Goal: Task Accomplishment & Management: Use online tool/utility

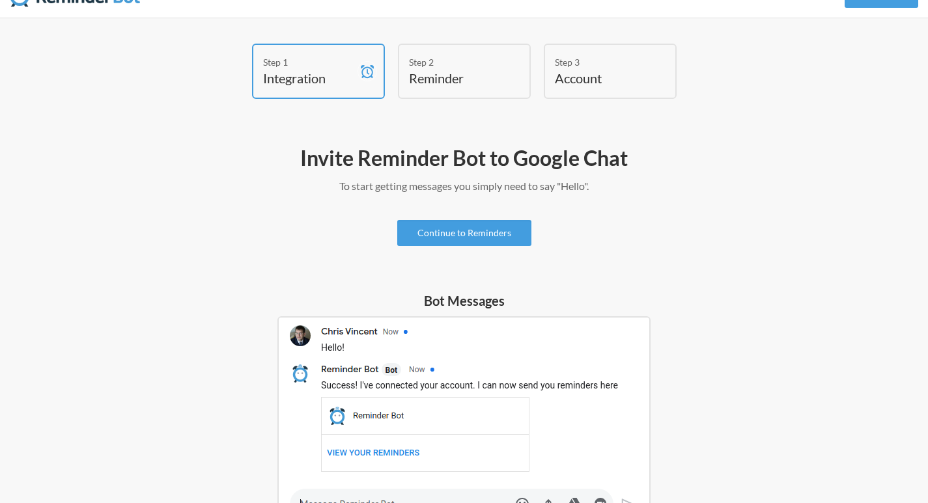
scroll to position [27, 0]
click at [414, 230] on link "Continue to Reminders" at bounding box center [464, 234] width 134 height 26
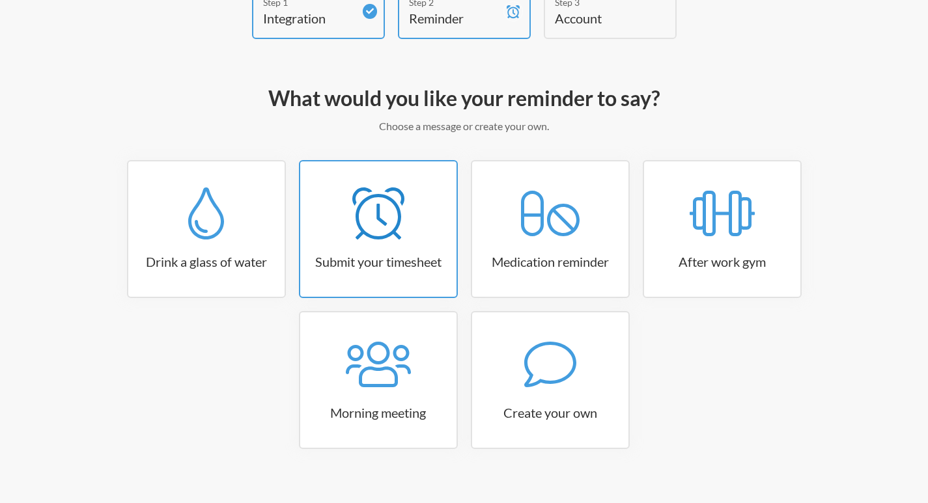
scroll to position [105, 0]
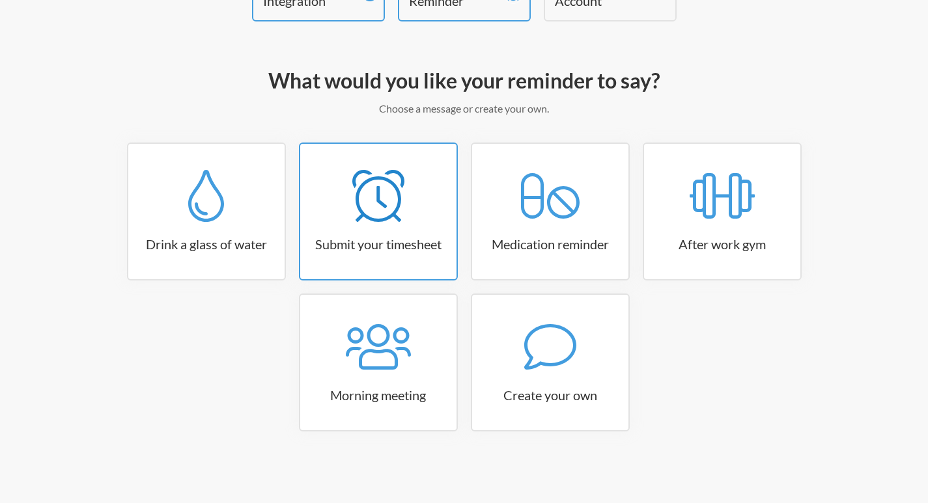
click at [387, 228] on link "Submit your timesheet" at bounding box center [378, 212] width 159 height 138
select select "15:30:00"
select select "true"
select select "16:30:00"
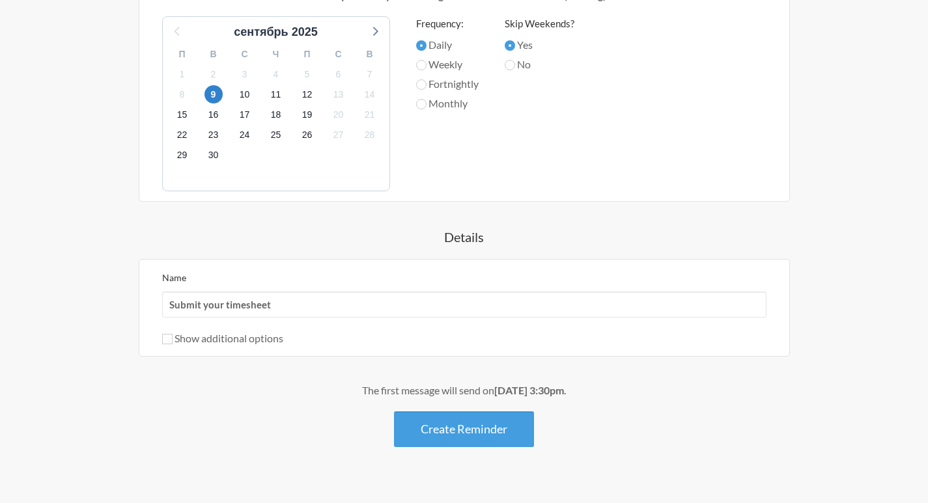
scroll to position [612, 0]
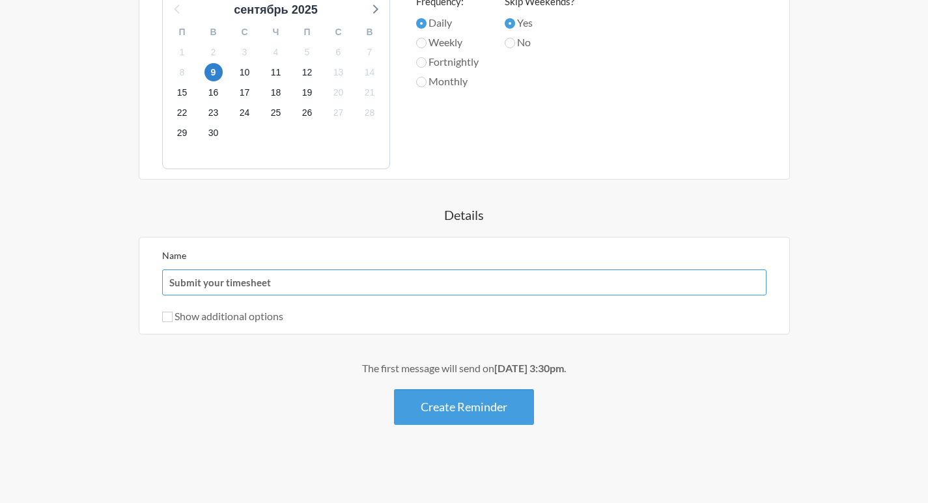
click at [273, 281] on input "Submit your timesheet" at bounding box center [464, 283] width 604 height 26
click at [216, 317] on label "Show additional options" at bounding box center [222, 316] width 121 height 12
click at [173, 317] on input "Show additional options" at bounding box center [167, 317] width 10 height 10
checkbox input "true"
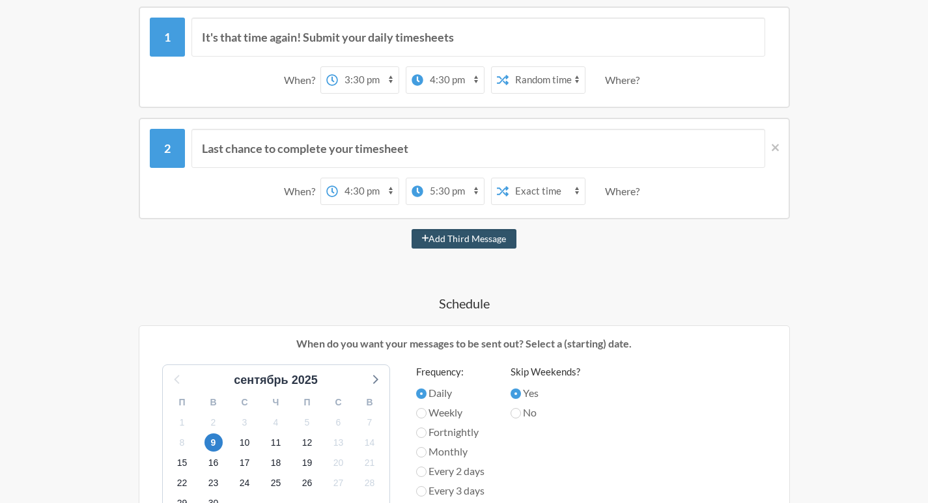
scroll to position [0, 0]
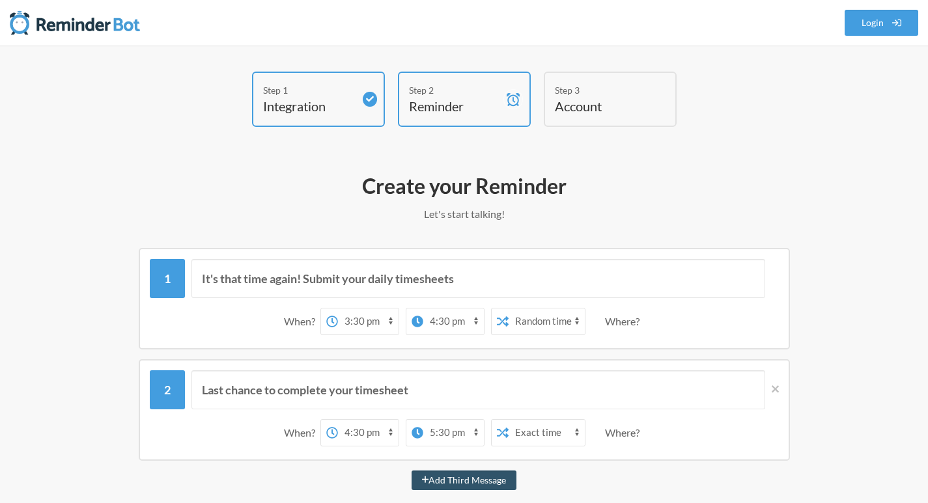
click at [449, 93] on div "Step 2" at bounding box center [454, 90] width 91 height 14
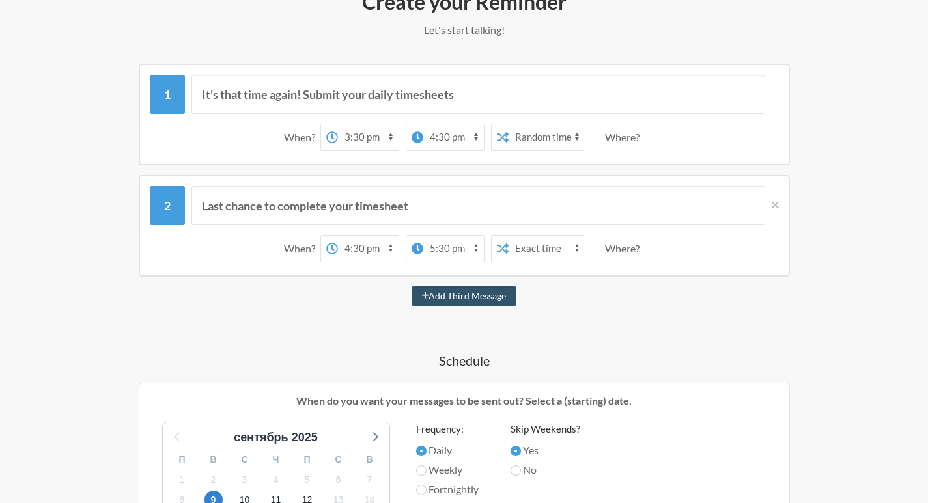
scroll to position [195, 0]
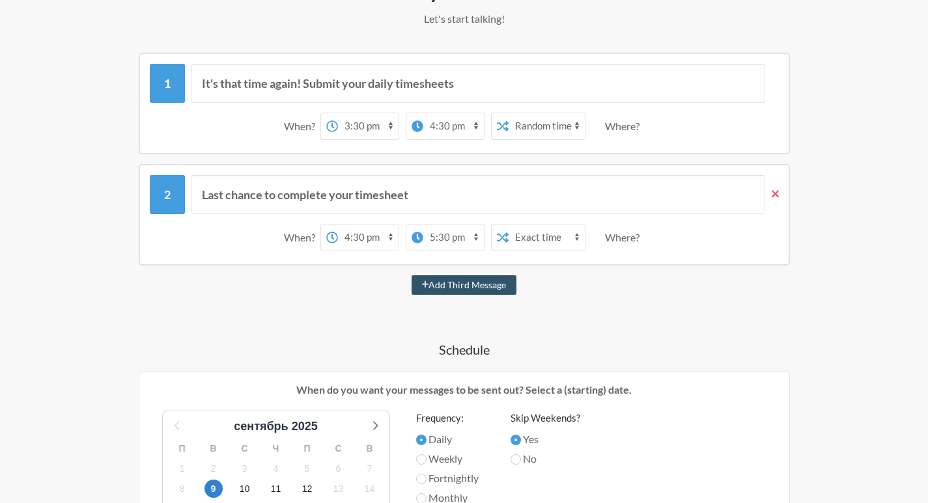
click at [776, 194] on icon at bounding box center [774, 194] width 7 height 12
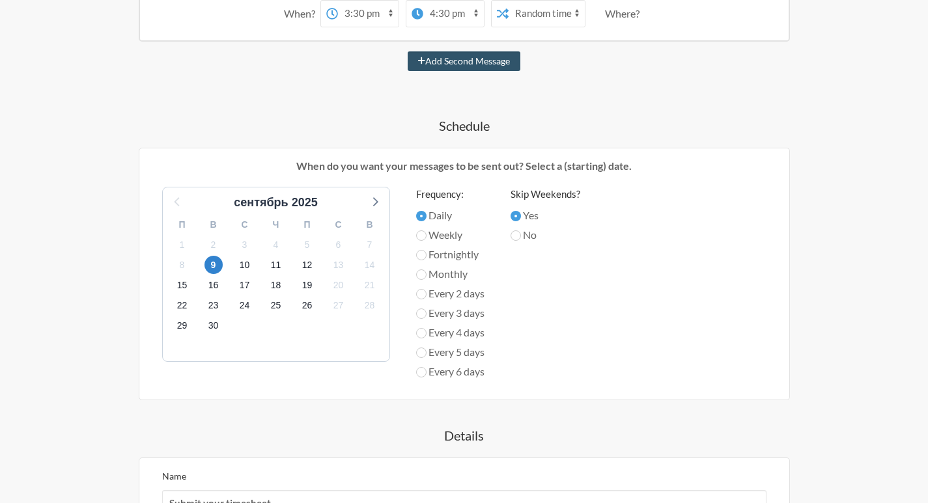
scroll to position [391, 0]
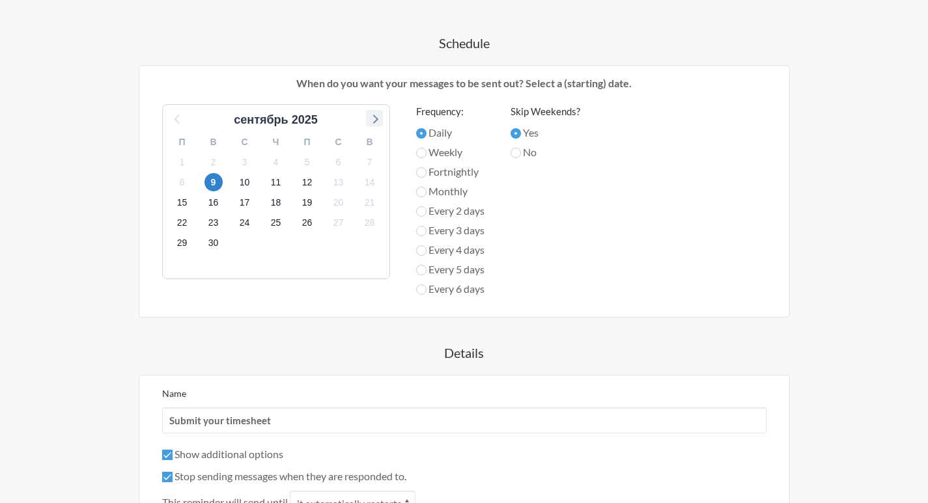
click at [378, 116] on icon at bounding box center [374, 118] width 17 height 17
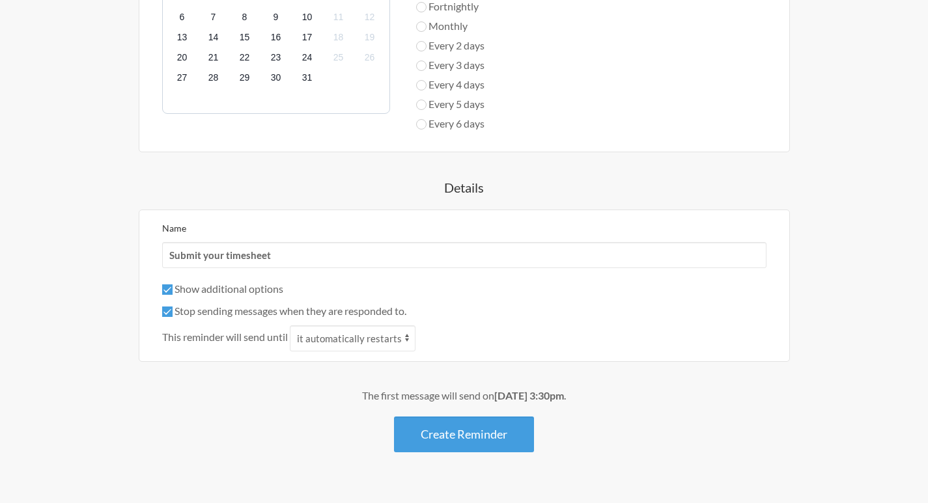
scroll to position [583, 0]
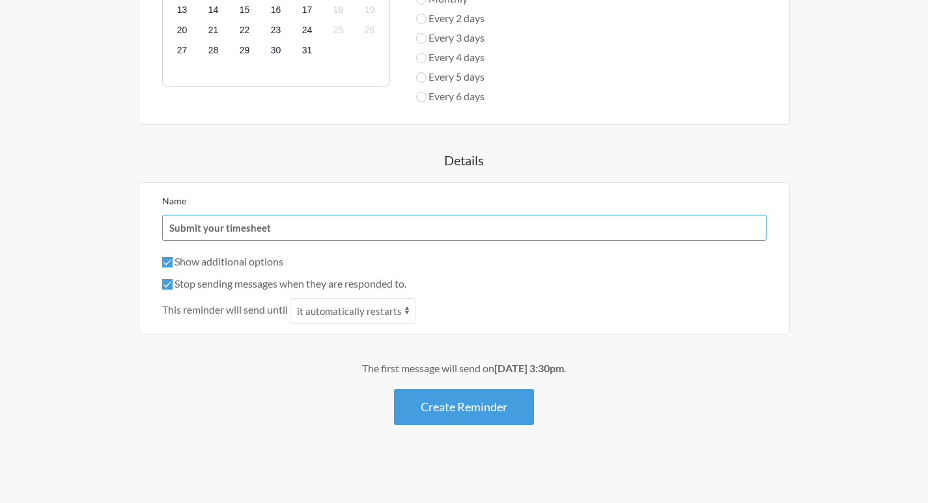
click at [261, 226] on input "Submit your timesheet" at bounding box center [464, 228] width 604 height 26
click at [266, 225] on input "Submit your timesheet" at bounding box center [464, 228] width 604 height 26
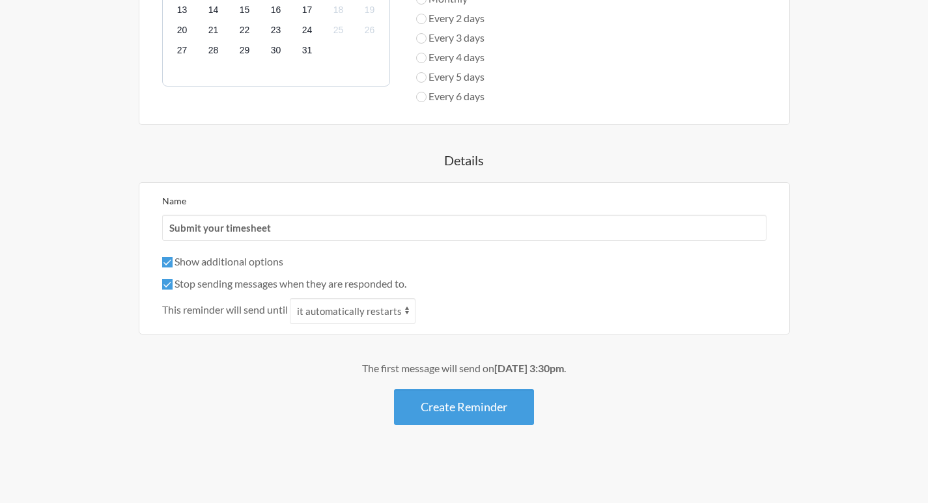
click at [242, 283] on label "Stop sending messages when they are responded to." at bounding box center [284, 283] width 244 height 12
click at [173, 283] on input "Stop sending messages when they are responded to." at bounding box center [167, 284] width 10 height 10
checkbox input "false"
click at [236, 263] on label "Show additional options" at bounding box center [222, 261] width 121 height 12
click at [173, 263] on input "Show additional options" at bounding box center [167, 262] width 10 height 10
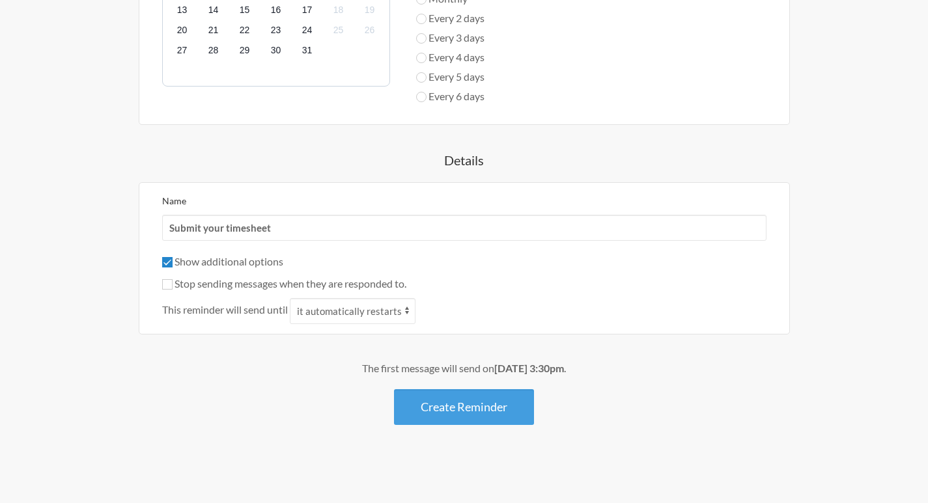
checkbox input "false"
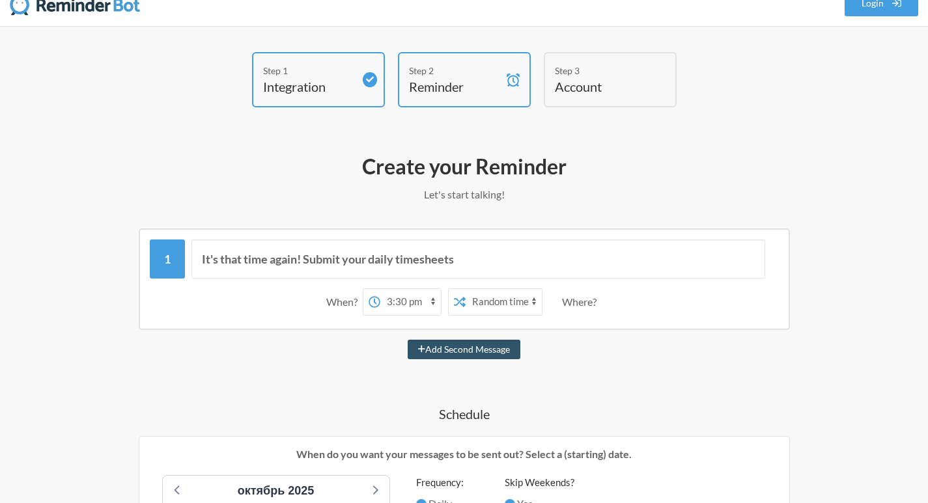
scroll to position [0, 0]
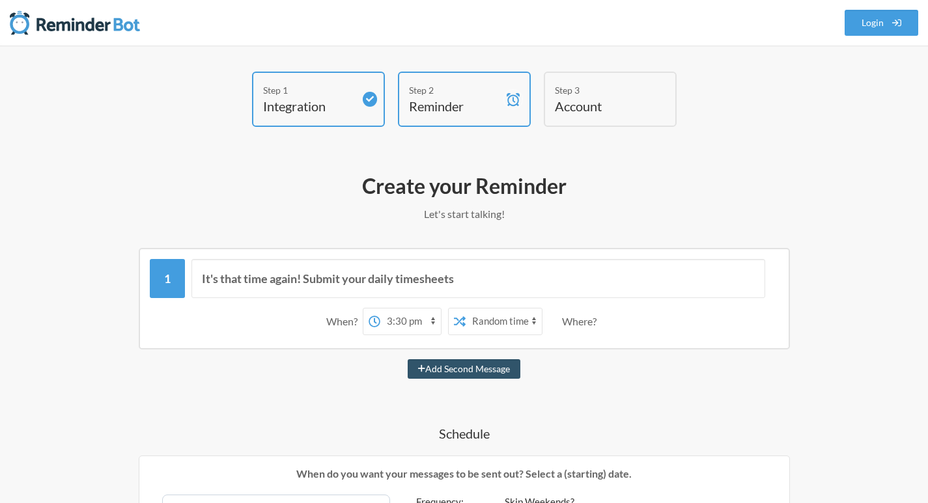
click at [303, 87] on div "Step 1" at bounding box center [308, 90] width 91 height 14
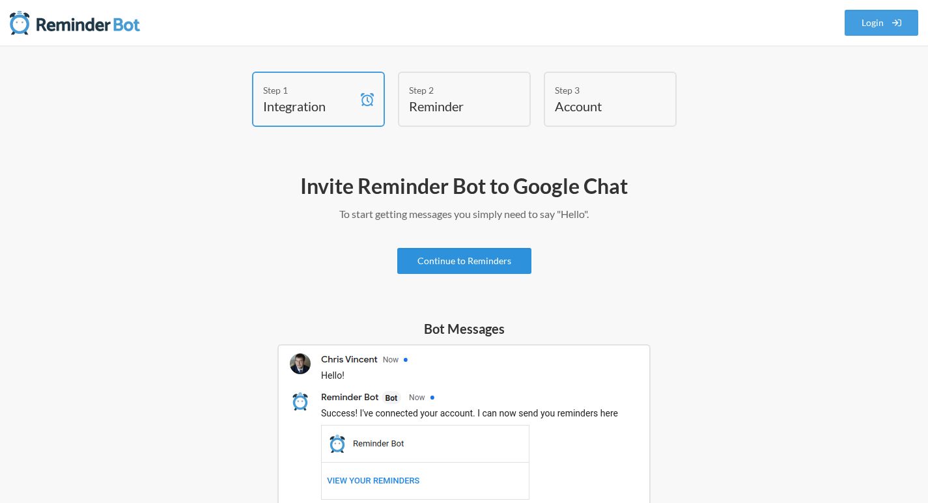
click at [446, 258] on link "Continue to Reminders" at bounding box center [464, 261] width 134 height 26
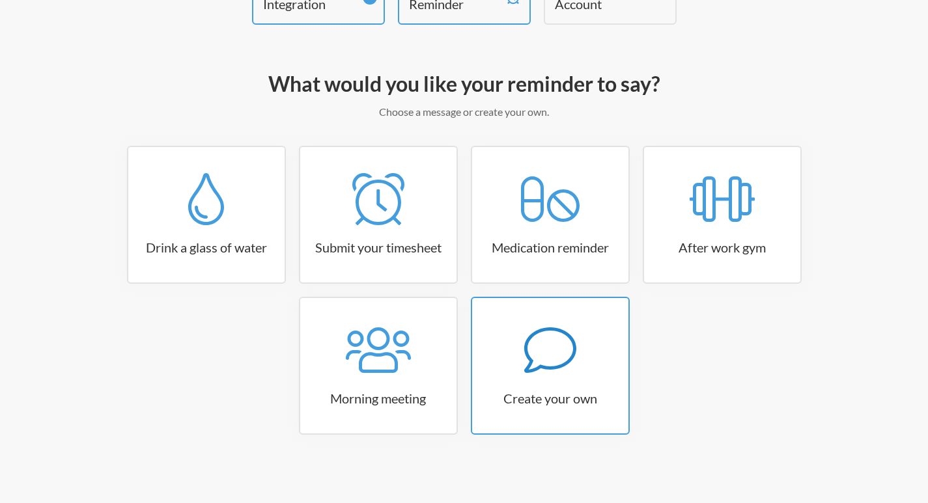
scroll to position [105, 0]
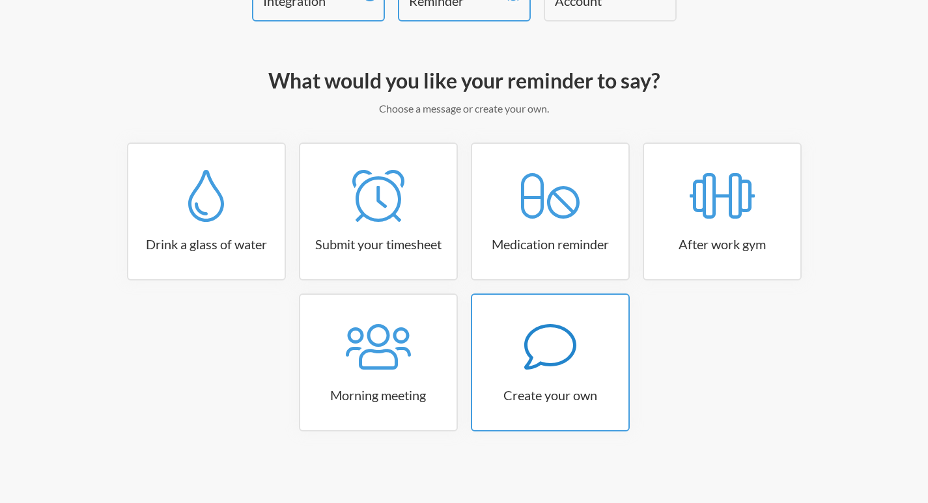
click at [583, 389] on h3 "Create your own" at bounding box center [550, 395] width 156 height 18
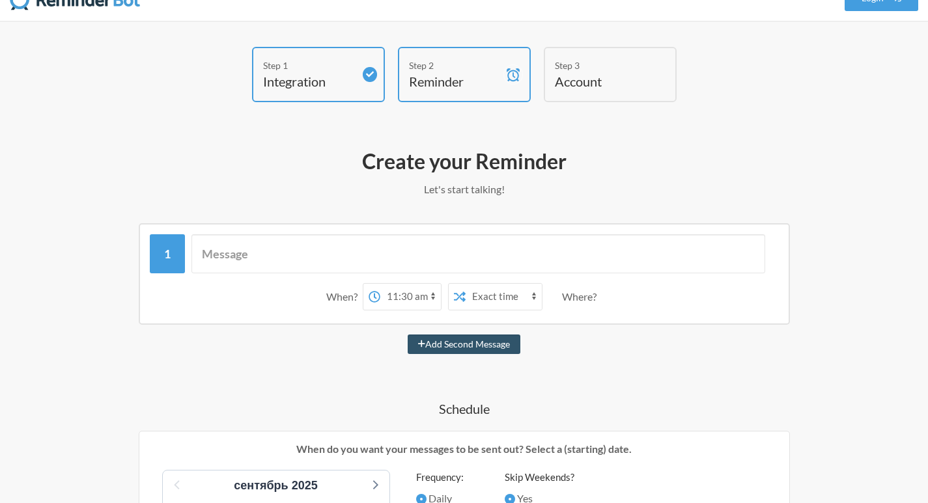
scroll to position [0, 0]
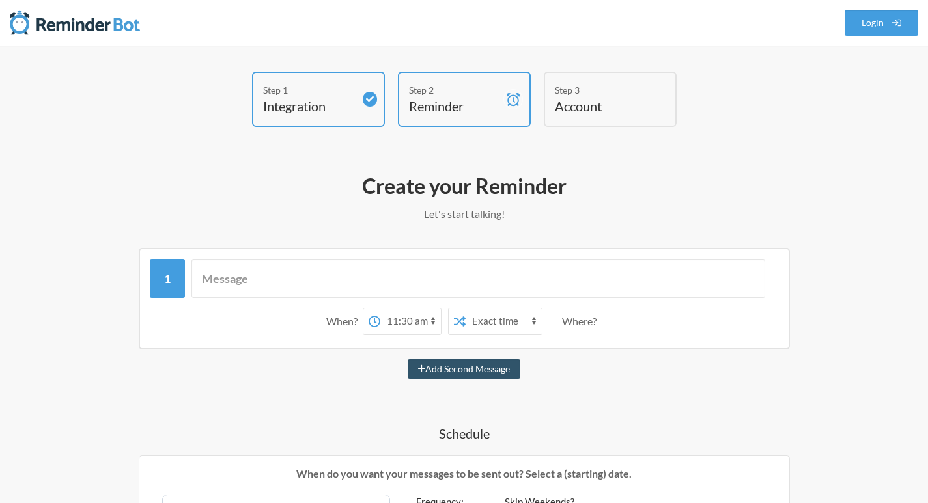
click at [569, 111] on h4 "Account" at bounding box center [600, 106] width 91 height 18
click at [400, 289] on input "text" at bounding box center [478, 278] width 574 height 39
click at [430, 318] on select "12:00 am 12:15 am 12:30 am 12:45 am 1:00 am 1:15 am 1:30 am 1:45 am 2:00 am 2:1…" at bounding box center [410, 322] width 61 height 26
click at [416, 316] on select "12:00 am 12:15 am 12:30 am 12:45 am 1:00 am 1:15 am 1:30 am 1:45 am 2:00 am 2:1…" at bounding box center [410, 322] width 61 height 26
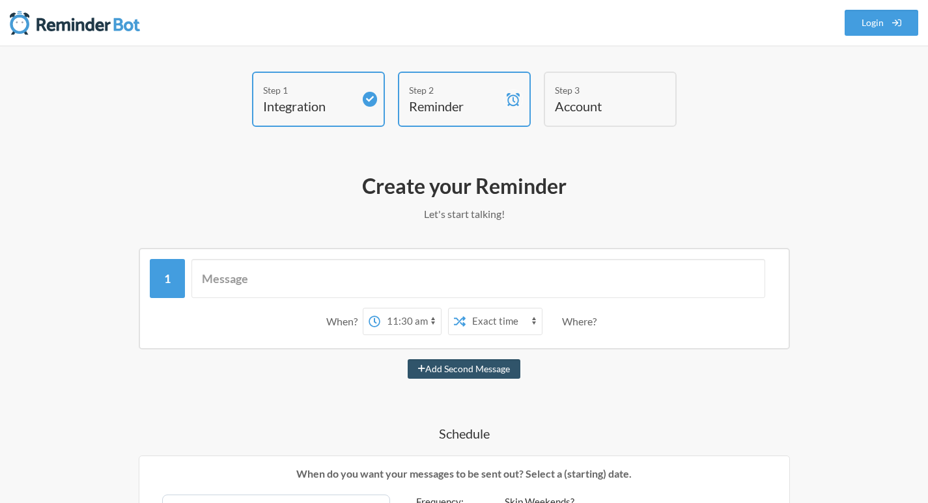
select select "13:45:00"
click at [380, 309] on select "12:00 am 12:15 am 12:30 am 12:45 am 1:00 am 1:15 am 1:30 am 1:45 am 2:00 am 2:1…" at bounding box center [410, 322] width 61 height 26
click at [256, 276] on input "text" at bounding box center [478, 278] width 574 height 39
type input "р"
type input "hehe"
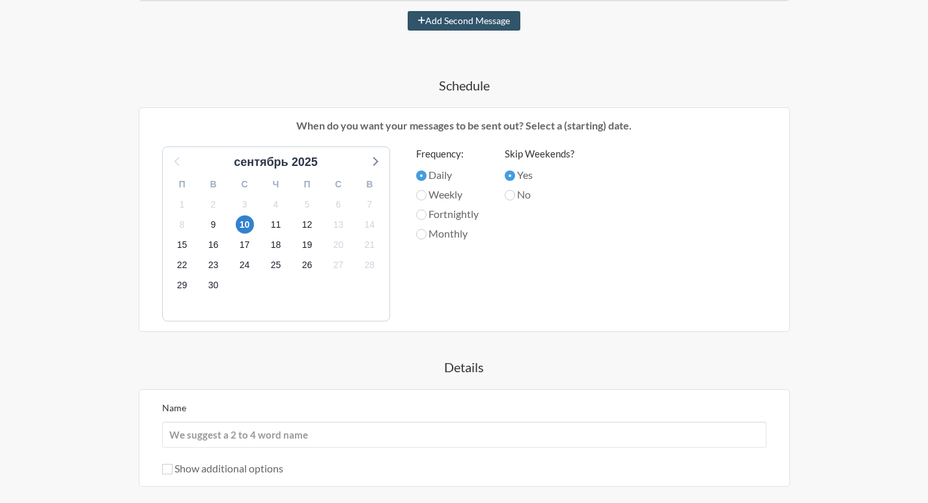
scroll to position [391, 0]
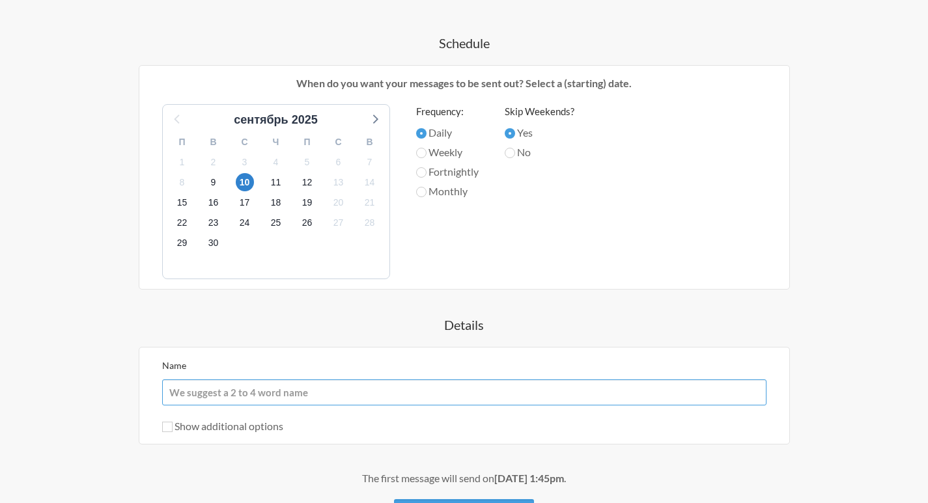
click at [370, 385] on input "Name" at bounding box center [464, 393] width 604 height 26
type input "some message name"
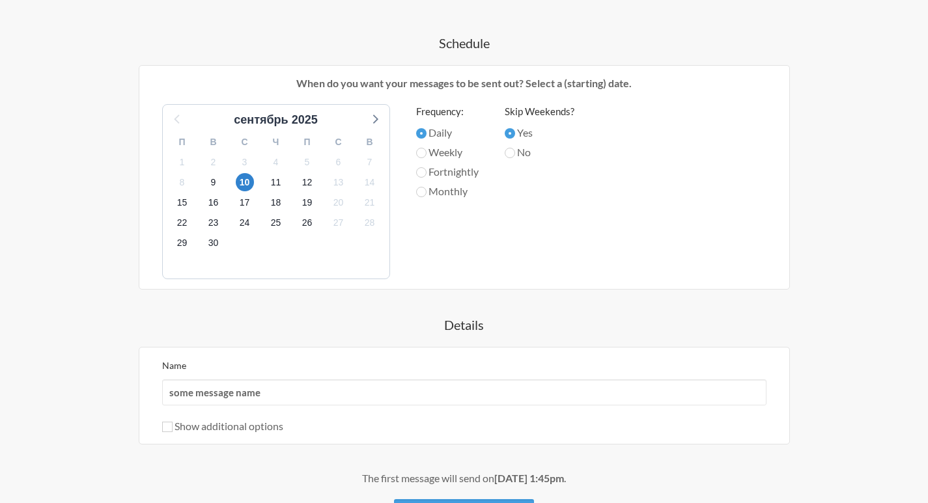
click at [254, 432] on label "Show additional options" at bounding box center [222, 426] width 121 height 12
click at [173, 432] on input "Show additional options" at bounding box center [167, 427] width 10 height 10
checkbox input "true"
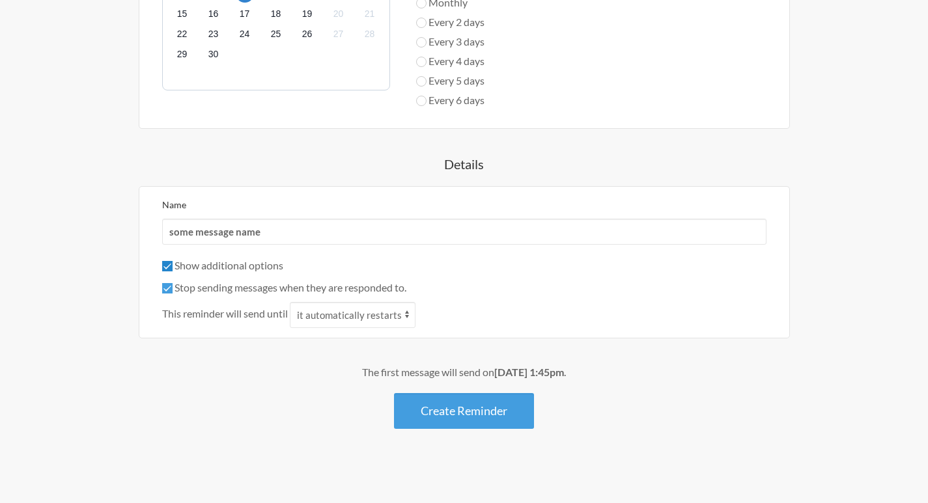
scroll to position [583, 0]
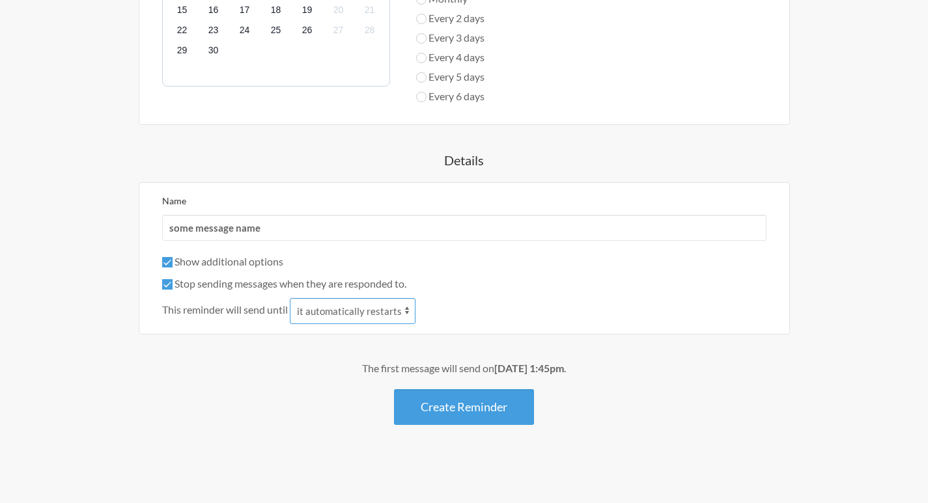
click at [350, 312] on select "it automatically restarts it is replied to" at bounding box center [353, 311] width 126 height 26
click at [291, 298] on select "it automatically restarts it is replied to" at bounding box center [353, 311] width 126 height 26
click at [459, 412] on button "Create Reminder" at bounding box center [464, 407] width 140 height 36
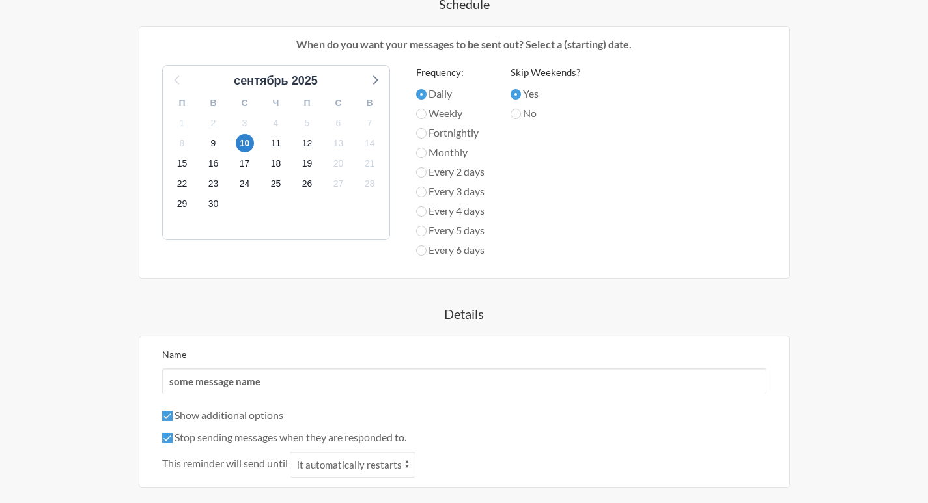
scroll to position [521, 0]
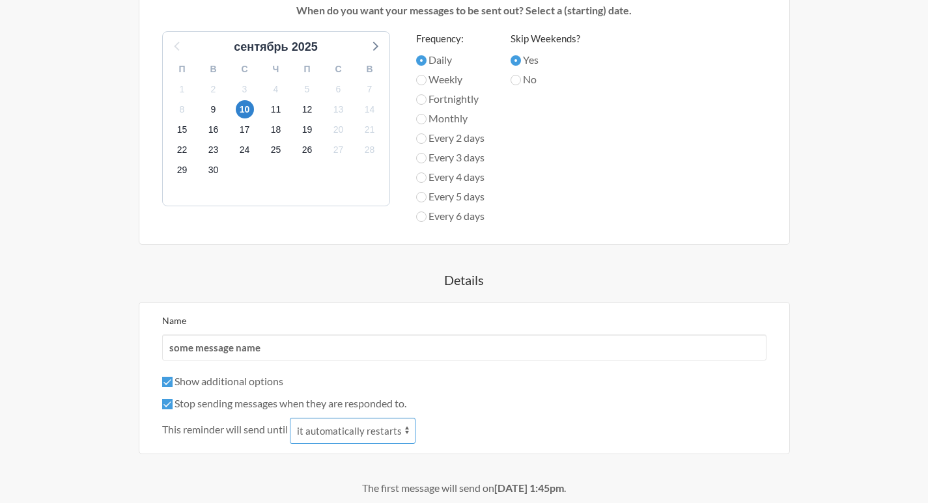
click at [408, 432] on select "it automatically restarts it is replied to" at bounding box center [353, 431] width 126 height 26
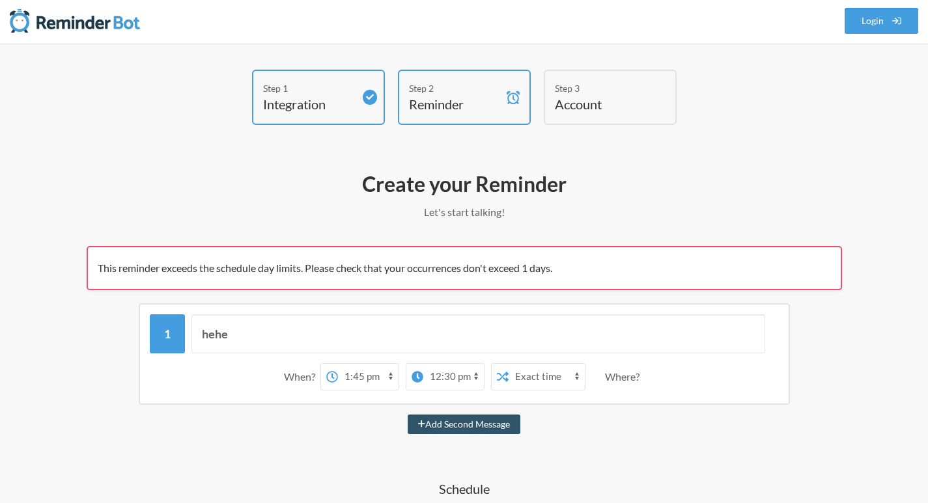
scroll to position [0, 0]
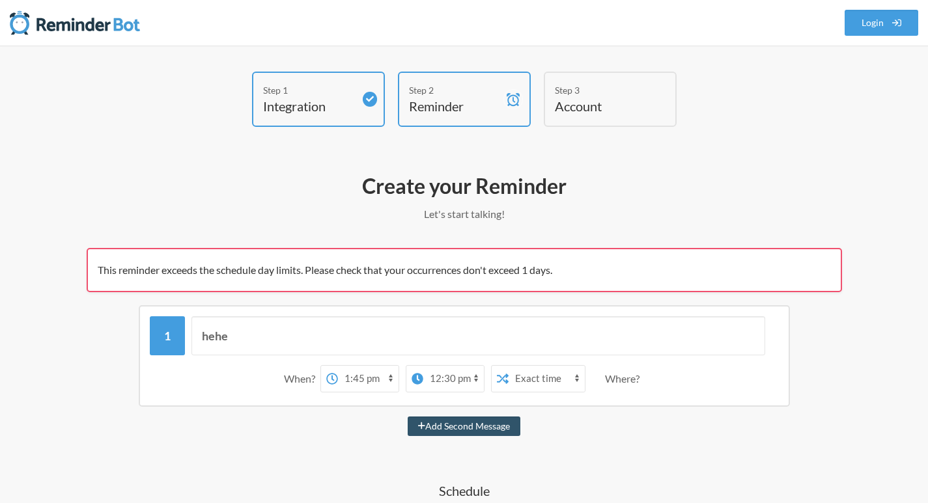
click at [473, 375] on select "12:00 am 12:15 am 12:30 am 12:45 am 1:00 am 1:15 am 1:30 am 1:45 am 2:00 am 2:1…" at bounding box center [453, 379] width 61 height 26
select select "13:45:00"
click at [423, 366] on select "12:00 am 12:15 am 12:30 am 12:45 am 1:00 am 1:15 am 1:30 am 1:45 am 2:00 am 2:1…" at bounding box center [453, 379] width 61 height 26
click at [454, 381] on select "12:00 am 12:15 am 12:30 am 12:45 am 1:00 am 1:15 am 1:30 am 1:45 am 2:00 am 2:1…" at bounding box center [432, 379] width 61 height 26
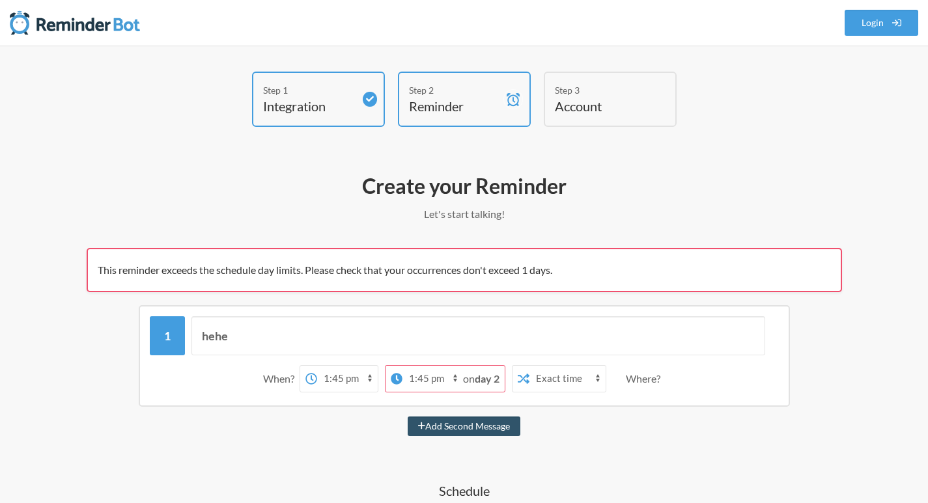
drag, startPoint x: 454, startPoint y: 381, endPoint x: 438, endPoint y: 382, distance: 16.3
click at [438, 382] on select "12:00 am 12:15 am 12:30 am 12:45 am 1:00 am 1:15 am 1:30 am 1:45 am 2:00 am 2:1…" at bounding box center [432, 379] width 61 height 26
click at [643, 380] on div "Where?" at bounding box center [646, 378] width 40 height 27
click at [288, 378] on div "When?" at bounding box center [281, 378] width 36 height 27
click at [599, 377] on select "Exact time Random time" at bounding box center [567, 379] width 76 height 26
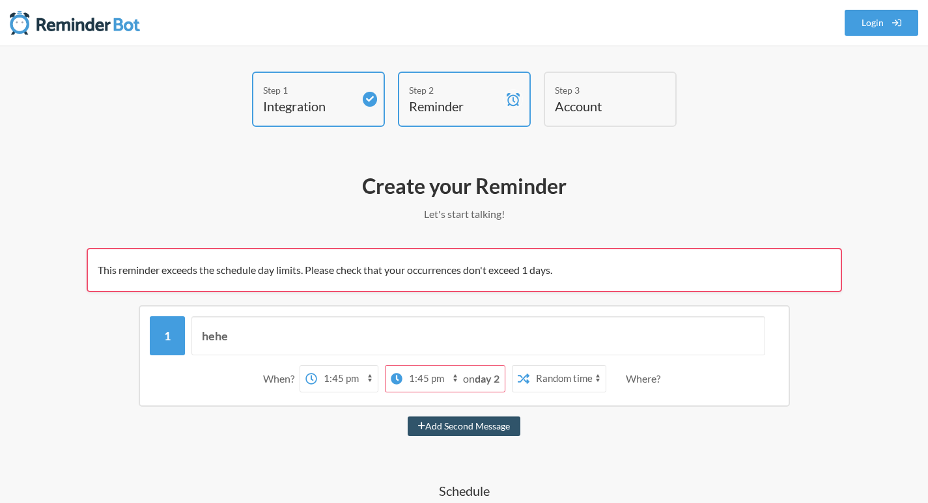
click at [529, 366] on select "Exact time Random time" at bounding box center [567, 379] width 76 height 26
click at [592, 374] on select "Exact time Random time" at bounding box center [567, 379] width 76 height 26
select select "false"
click at [529, 366] on select "Exact time Random time" at bounding box center [567, 379] width 76 height 26
click at [486, 378] on strong "day 2" at bounding box center [487, 378] width 25 height 12
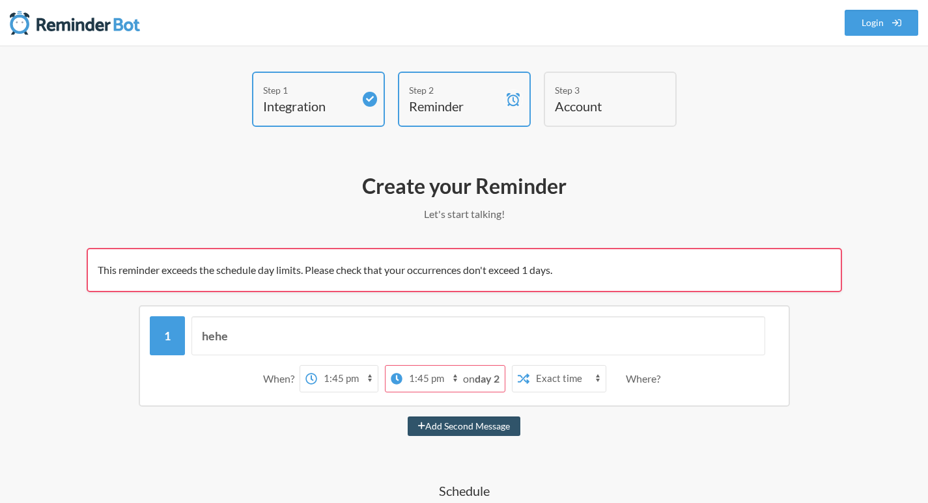
click at [465, 376] on span "on day 2" at bounding box center [481, 378] width 36 height 12
drag, startPoint x: 465, startPoint y: 376, endPoint x: 418, endPoint y: 383, distance: 47.3
click at [418, 383] on div "12:00 am 12:15 am 12:30 am 12:45 am 1:00 am 1:15 am 1:30 am 1:45 am 2:00 am 2:1…" at bounding box center [445, 378] width 120 height 27
click at [391, 381] on icon at bounding box center [396, 378] width 11 height 11
click at [378, 381] on select "12:00 am 12:15 am 12:30 am 12:45 am 1:00 am 1:15 am 1:30 am 1:45 am 2:00 am 2:1…" at bounding box center [347, 379] width 61 height 26
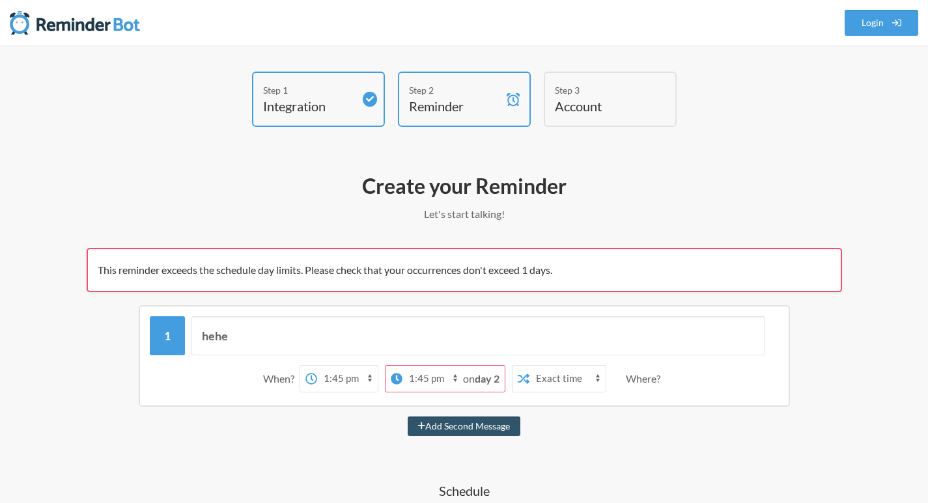
click at [393, 375] on icon at bounding box center [396, 378] width 11 height 11
click at [378, 375] on select "12:00 am 12:15 am 12:30 am 12:45 am 1:00 am 1:15 am 1:30 am 1:45 am 2:00 am 2:1…" at bounding box center [347, 379] width 61 height 26
click at [230, 359] on div "When? 12:00 am 12:15 am 12:30 am 12:45 am 1:00 am 1:15 am 1:30 am 1:45 am 2:00 …" at bounding box center [464, 379] width 629 height 40
click at [272, 377] on div "When?" at bounding box center [281, 378] width 36 height 27
click at [367, 378] on select "12:00 am 12:15 am 12:30 am 12:45 am 1:00 am 1:15 am 1:30 am 1:45 am 2:00 am 2:1…" at bounding box center [347, 379] width 61 height 26
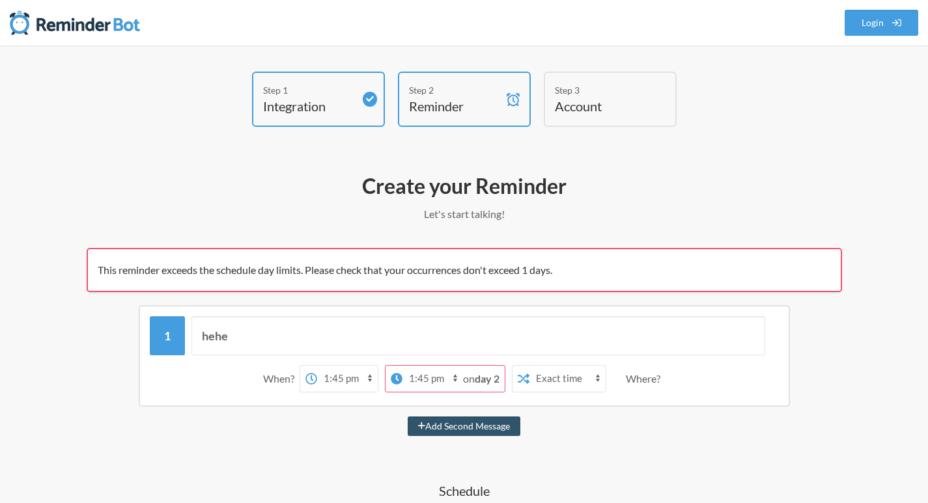
click at [218, 385] on div "When? 12:00 am 12:15 am 12:30 am 12:45 am 1:00 am 1:15 am 1:30 am 1:45 am 2:00 …" at bounding box center [464, 379] width 629 height 40
click at [454, 380] on select "12:00 am 12:15 am 12:30 am 12:45 am 1:00 am 1:15 am 1:30 am 1:45 am 2:00 am 2:1…" at bounding box center [432, 379] width 61 height 26
click at [492, 380] on strong "day 2" at bounding box center [487, 378] width 25 height 12
click at [497, 382] on strong "day 2" at bounding box center [487, 378] width 25 height 12
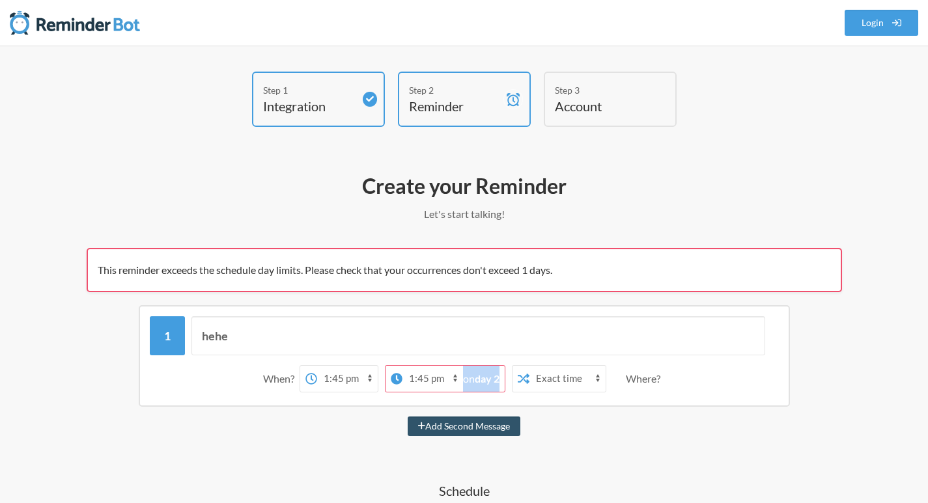
click at [497, 382] on strong "day 2" at bounding box center [487, 378] width 25 height 12
click at [639, 374] on div "Where?" at bounding box center [646, 378] width 40 height 27
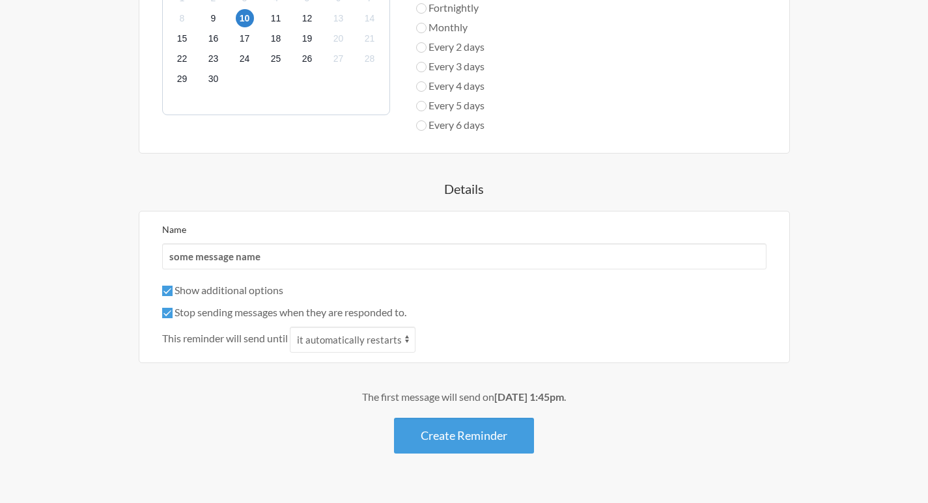
scroll to position [641, 0]
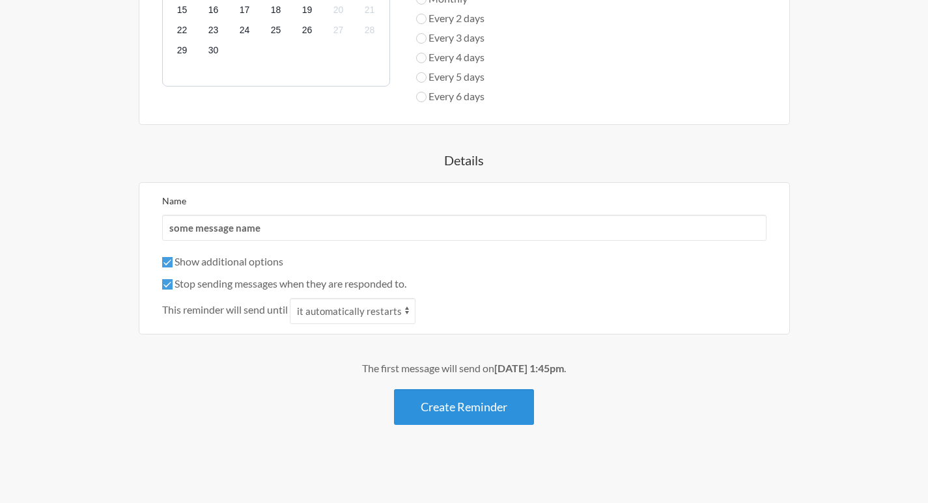
click at [486, 407] on button "Create Reminder" at bounding box center [464, 407] width 140 height 36
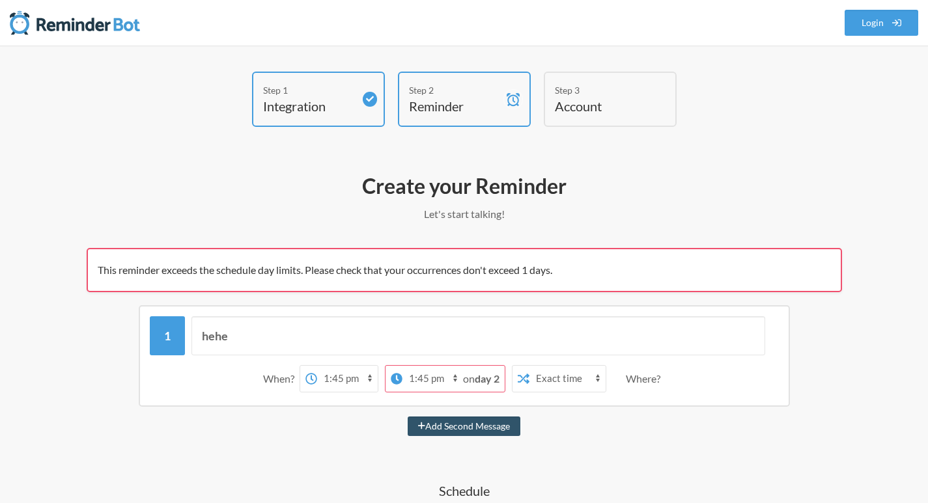
click at [611, 114] on h4 "Account" at bounding box center [600, 106] width 91 height 18
